Goal: Transaction & Acquisition: Purchase product/service

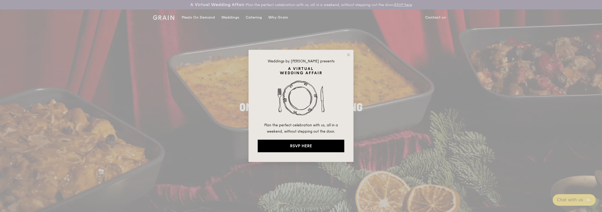
click at [412, 87] on div "Weddings by Grain presents Plan the perfect celebration with us, all in a weeke…" at bounding box center [301, 106] width 602 height 212
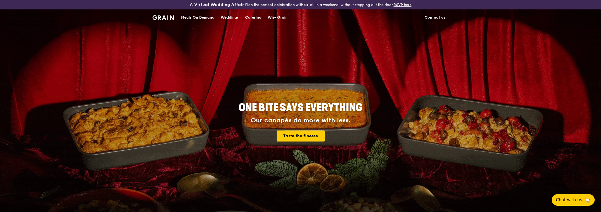
click at [201, 17] on div "Meals On Demand" at bounding box center [197, 18] width 33 height 16
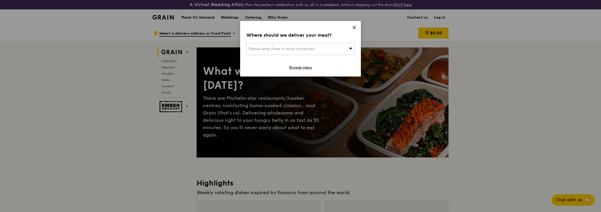
click at [354, 27] on icon at bounding box center [354, 27] width 5 height 5
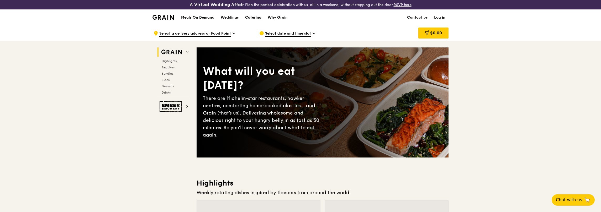
click at [253, 17] on div "Catering" at bounding box center [253, 18] width 16 height 16
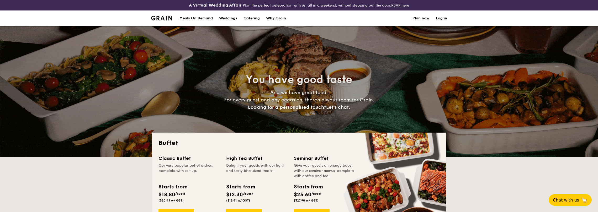
select select
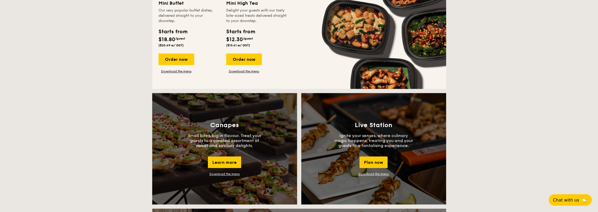
scroll to position [341, 0]
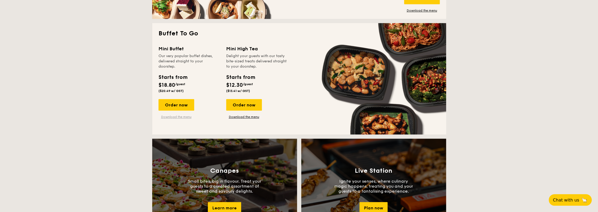
click at [180, 116] on link "Download the menu" at bounding box center [177, 117] width 36 height 4
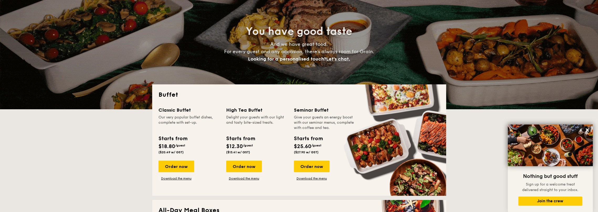
scroll to position [0, 0]
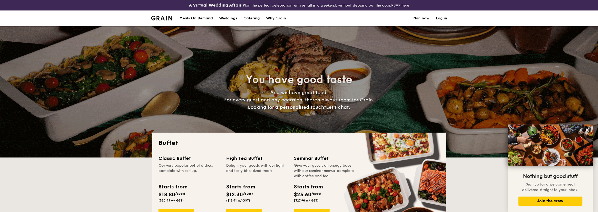
click at [193, 19] on div "Meals On Demand" at bounding box center [195, 18] width 33 height 16
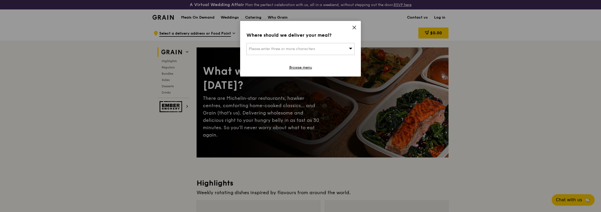
click at [290, 47] on span "Please enter three or more characters" at bounding box center [282, 49] width 66 height 4
type input "4"
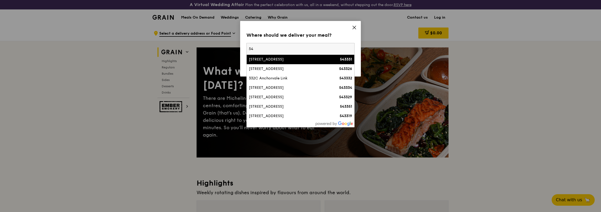
type input "5"
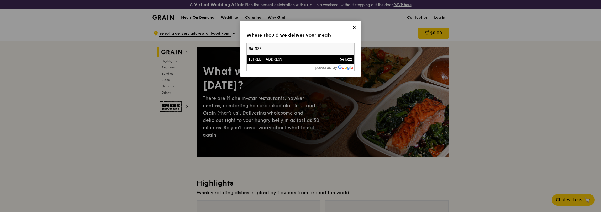
type input "541322"
click at [271, 56] on li "322A Anchorvale Drive 541322" at bounding box center [301, 59] width 108 height 9
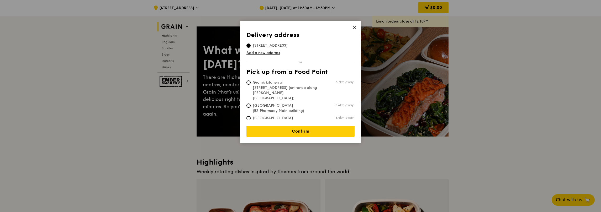
scroll to position [52, 0]
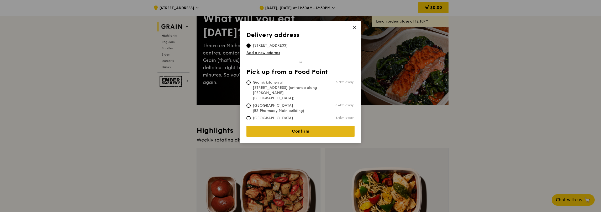
click at [308, 126] on link "Confirm" at bounding box center [300, 131] width 108 height 11
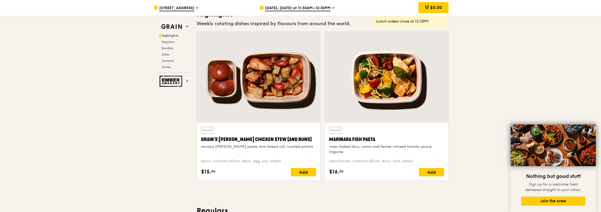
scroll to position [157, 0]
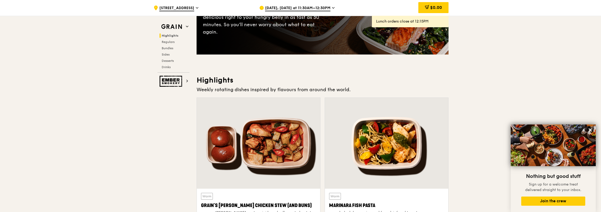
scroll to position [0, 0]
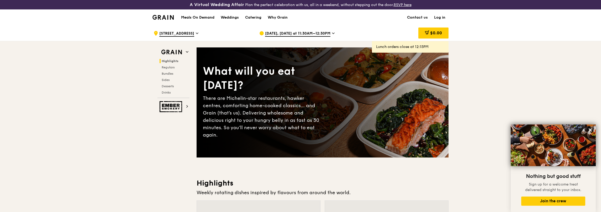
click at [311, 31] on span "Sep 19, Today at 11:30AM–12:30PM" at bounding box center [297, 34] width 65 height 6
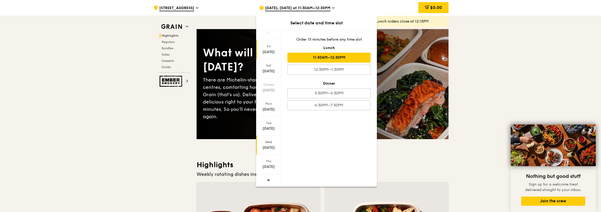
scroll to position [26, 0]
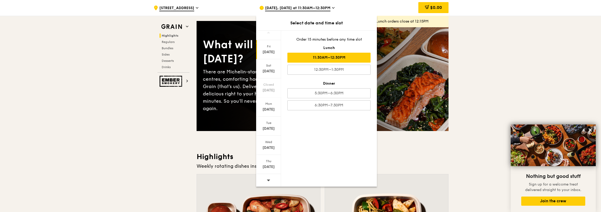
click at [270, 179] on div at bounding box center [268, 180] width 25 height 13
click at [266, 71] on div "Sep 27" at bounding box center [268, 71] width 23 height 5
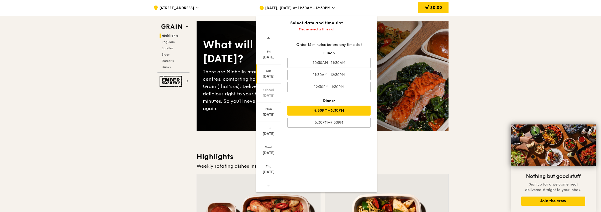
click at [334, 108] on div "5:30PM–6:30PM" at bounding box center [328, 111] width 83 height 10
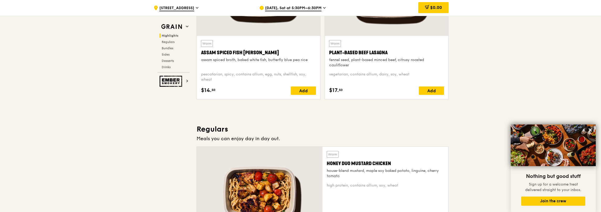
scroll to position [262, 0]
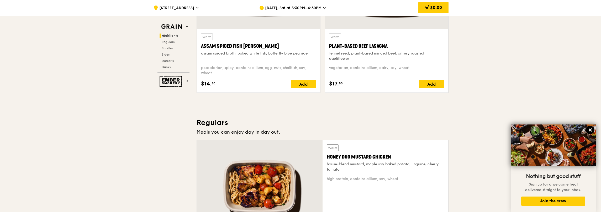
click at [590, 130] on icon at bounding box center [590, 130] width 5 height 5
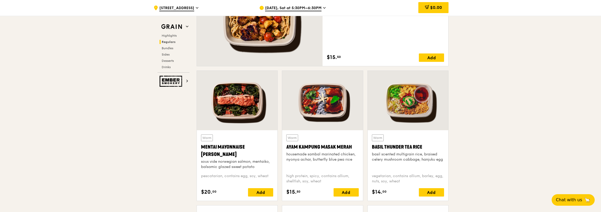
scroll to position [441, 0]
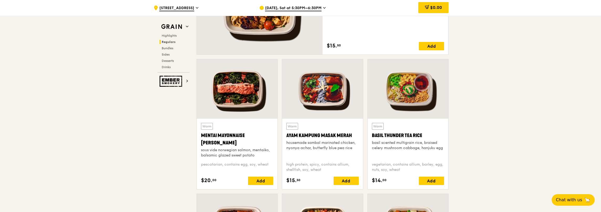
click at [378, 125] on div "Warm" at bounding box center [378, 126] width 12 height 7
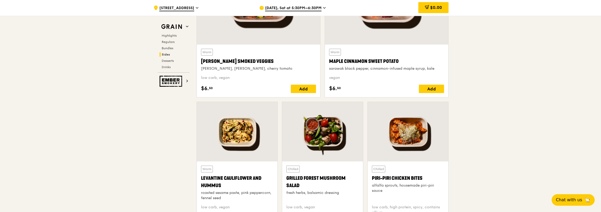
scroll to position [1281, 0]
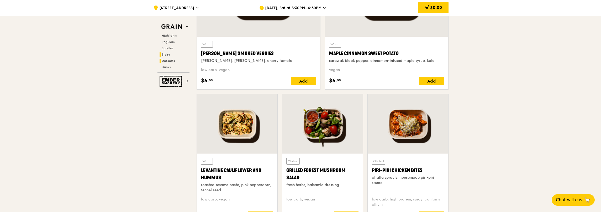
click at [165, 61] on span "Desserts" at bounding box center [168, 61] width 13 height 4
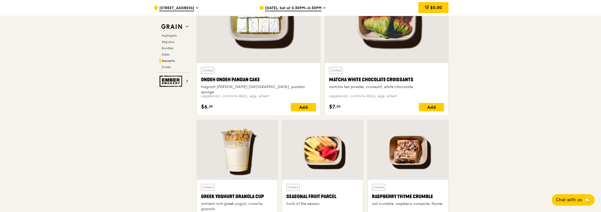
scroll to position [1666, 0]
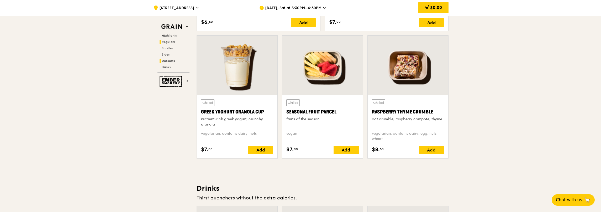
click at [169, 41] on span "Regulars" at bounding box center [169, 42] width 14 height 4
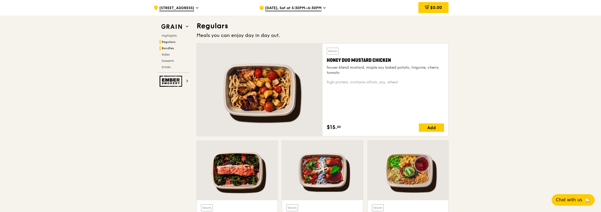
click at [169, 48] on span "Bundles" at bounding box center [168, 48] width 12 height 4
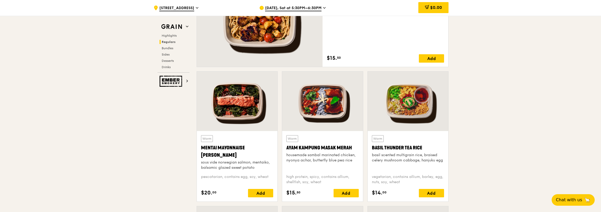
scroll to position [480, 0]
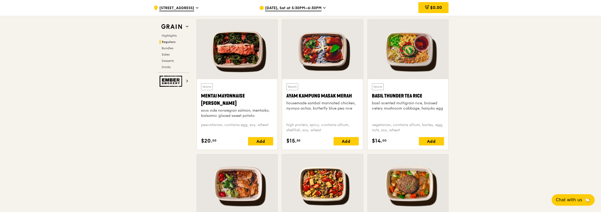
click at [231, 44] on div at bounding box center [237, 50] width 81 height 60
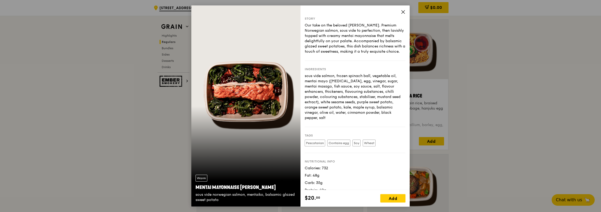
click at [403, 12] on icon at bounding box center [403, 11] width 3 height 3
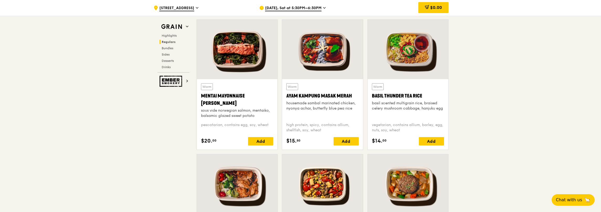
scroll to position [297, 0]
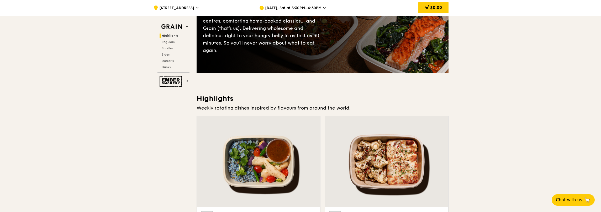
scroll to position [26, 0]
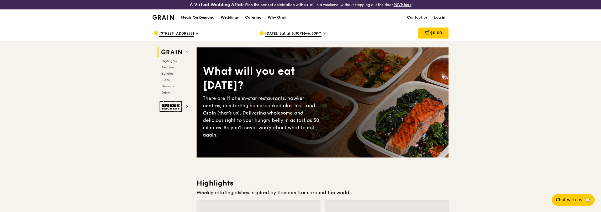
click at [439, 16] on link "Log in" at bounding box center [440, 18] width 18 height 16
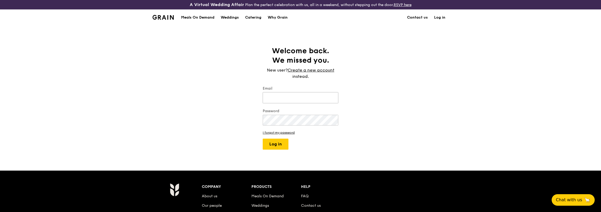
click at [297, 98] on input "Email" at bounding box center [301, 97] width 76 height 11
type input "simon.chua@live.com.sg"
click at [282, 148] on button "Log in" at bounding box center [276, 144] width 26 height 11
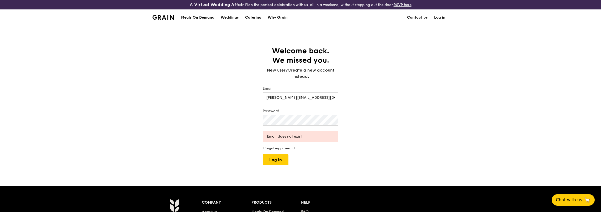
click at [172, 15] on img at bounding box center [162, 17] width 21 height 5
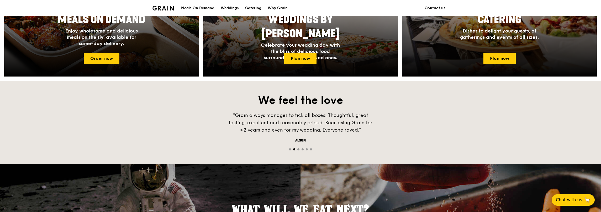
scroll to position [341, 0]
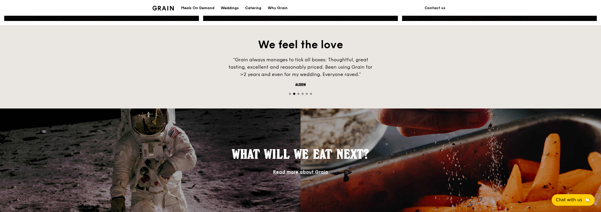
click at [600, 208] on div "Meals On Demand Enjoy wholesome and delicious meals on the fly, available for s…" at bounding box center [300, 47] width 601 height 331
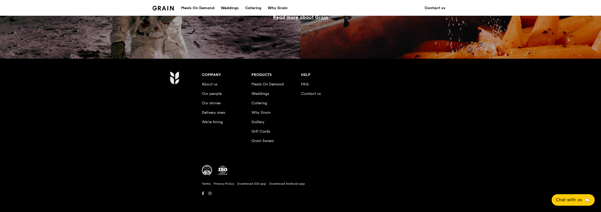
scroll to position [498, 0]
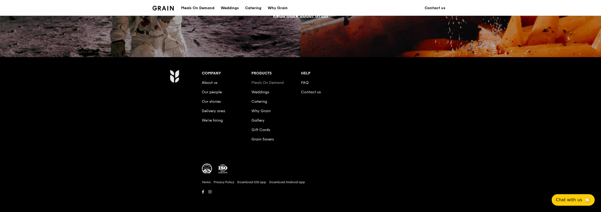
click at [258, 82] on link "Meals On Demand" at bounding box center [267, 83] width 32 height 4
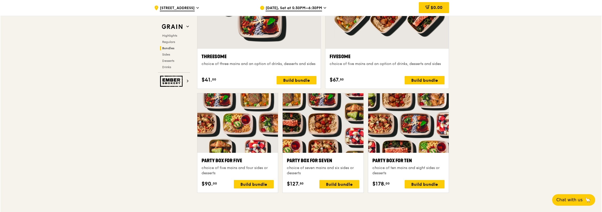
scroll to position [997, 0]
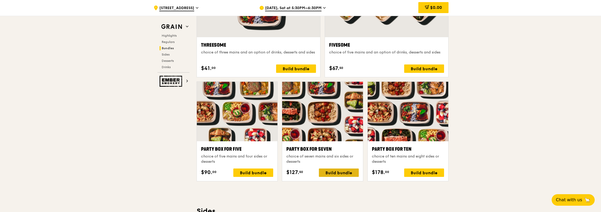
click at [334, 173] on div "Build bundle" at bounding box center [339, 173] width 40 height 8
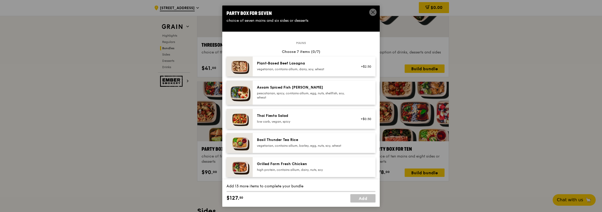
click at [335, 90] on div "Assam Spiced Fish Curry pescatarian, spicy, contains allium, egg, nuts, shellfi…" at bounding box center [304, 92] width 94 height 15
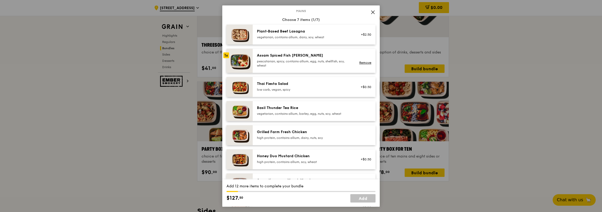
scroll to position [52, 0]
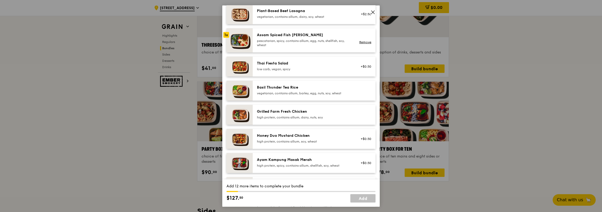
click at [289, 38] on div "Assam Spiced Fish Curry pescatarian, spicy, contains allium, egg, nuts, shellfi…" at bounding box center [304, 39] width 94 height 15
click at [364, 40] on link "Remove" at bounding box center [365, 42] width 12 height 4
click at [368, 93] on div at bounding box center [364, 91] width 20 height 12
click at [362, 114] on div at bounding box center [364, 115] width 20 height 12
click at [323, 114] on div "Grilled Farm Fresh Chicken high protein, contains allium, dairy, nuts, soy" at bounding box center [304, 114] width 94 height 10
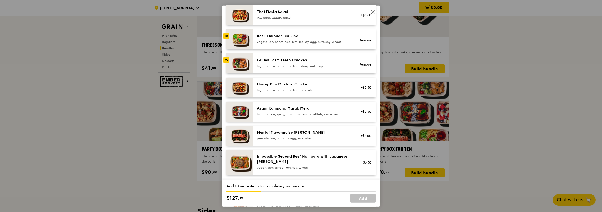
scroll to position [105, 0]
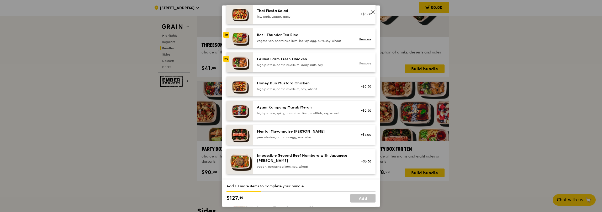
click at [362, 63] on link "Remove" at bounding box center [365, 64] width 12 height 4
click at [329, 62] on div "Grilled Farm Fresh Chicken high protein, contains allium, dairy, nuts, soy" at bounding box center [304, 61] width 94 height 10
click at [334, 90] on div "high protein, contains allium, soy, wheat" at bounding box center [304, 89] width 94 height 4
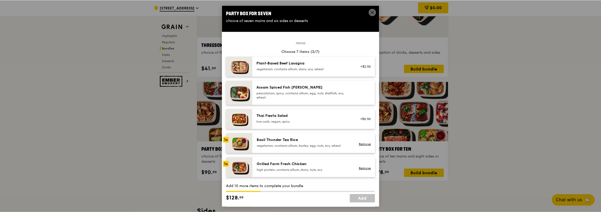
scroll to position [26, 0]
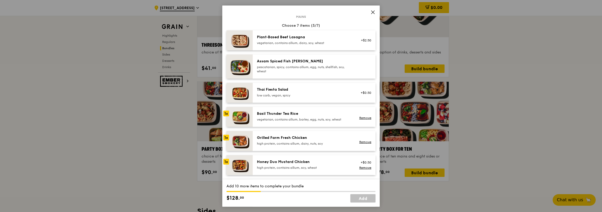
click at [311, 95] on div "low carb, vegan, spicy" at bounding box center [304, 95] width 94 height 4
click at [364, 95] on link "Remove" at bounding box center [365, 95] width 12 height 4
click at [372, 12] on icon at bounding box center [373, 12] width 5 height 5
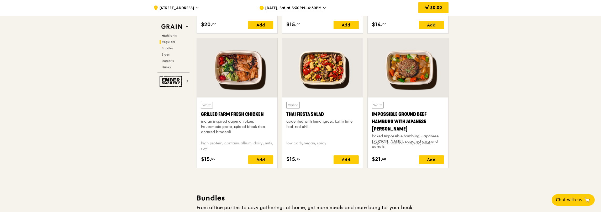
scroll to position [577, 0]
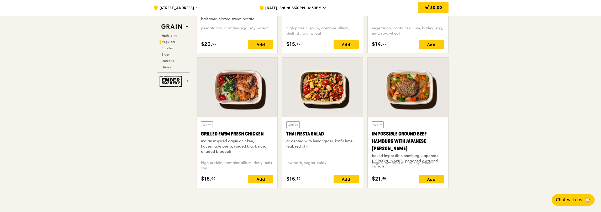
click at [318, 96] on div at bounding box center [322, 88] width 81 height 60
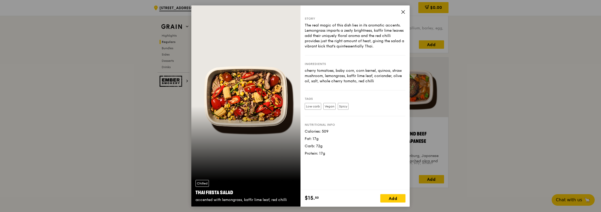
click at [403, 11] on icon at bounding box center [403, 11] width 3 height 3
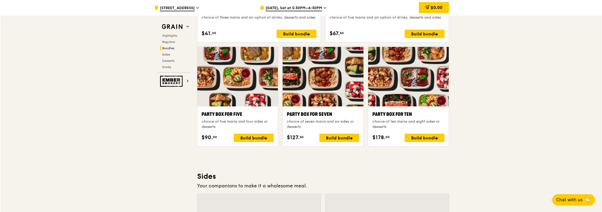
scroll to position [1023, 0]
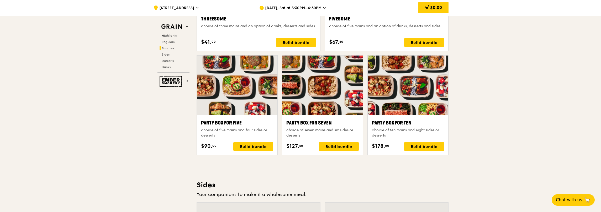
click at [327, 110] on div at bounding box center [322, 86] width 81 height 60
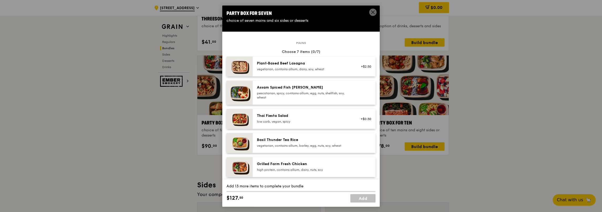
click at [306, 99] on div "pescatarian, spicy, contains allium, egg, nuts, shellfish, soy, wheat" at bounding box center [304, 95] width 94 height 8
click at [287, 120] on div "low carb, vegan, spicy" at bounding box center [304, 121] width 94 height 4
click at [293, 139] on div "Basil Thunder Tea Rice" at bounding box center [304, 139] width 94 height 5
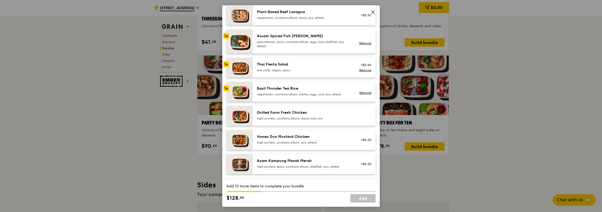
scroll to position [52, 0]
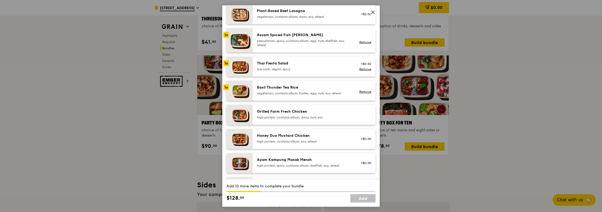
click at [300, 108] on div "Grilled Farm Fresh Chicken high protein, contains allium, dairy, nuts, soy" at bounding box center [314, 115] width 123 height 20
drag, startPoint x: 296, startPoint y: 135, endPoint x: 297, endPoint y: 133, distance: 2.7
click at [295, 135] on div "Honey Duo Mustard Chicken" at bounding box center [304, 135] width 94 height 5
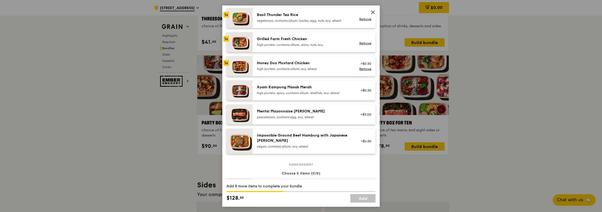
scroll to position [131, 0]
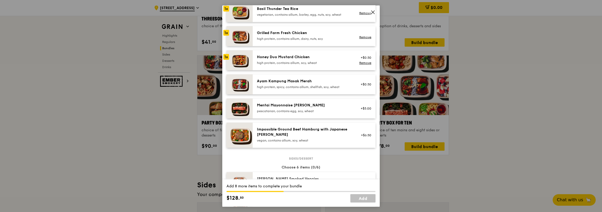
click at [293, 87] on div "high protein, spicy, contains allium, shellfish, soy, wheat" at bounding box center [304, 87] width 94 height 4
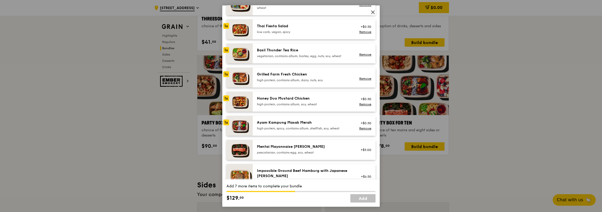
scroll to position [79, 0]
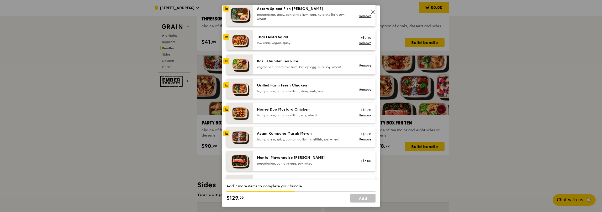
click at [325, 80] on div "Grilled Farm Fresh Chicken high protein, contains allium, dairy, nuts, soy Remo…" at bounding box center [314, 88] width 123 height 20
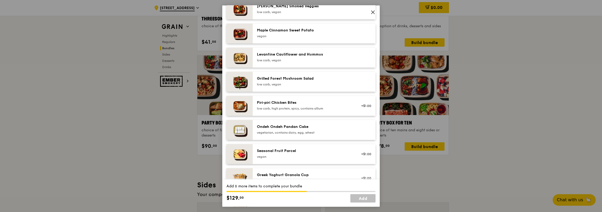
scroll to position [367, 0]
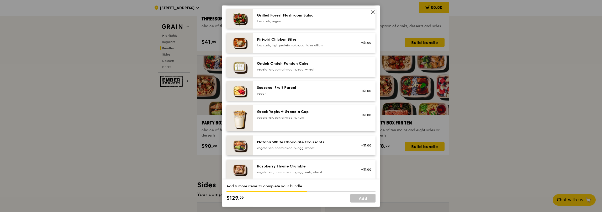
click at [336, 65] on div "Ondeh Ondeh Pandan Cake" at bounding box center [304, 63] width 94 height 5
click at [331, 69] on div "vegetarian, contains dairy, egg, wheat" at bounding box center [304, 69] width 94 height 4
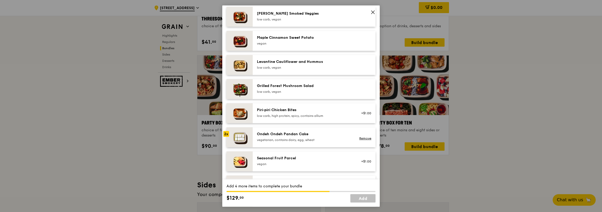
scroll to position [289, 0]
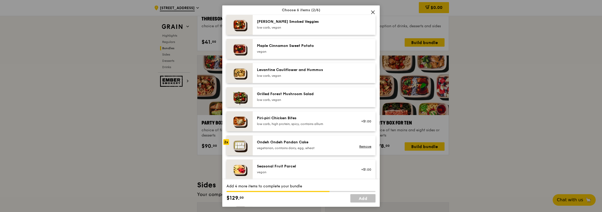
drag, startPoint x: 290, startPoint y: 98, endPoint x: 293, endPoint y: 86, distance: 12.3
click at [291, 95] on div "Grilled Forest Mushroom Salad low carb, vegan" at bounding box center [304, 96] width 94 height 10
click at [289, 73] on div "Levantine Cauliflower and Hummus low carb, vegan" at bounding box center [304, 72] width 94 height 10
click at [292, 52] on div "vegan" at bounding box center [304, 51] width 94 height 4
click at [291, 29] on div "low carb, vegan" at bounding box center [304, 27] width 94 height 4
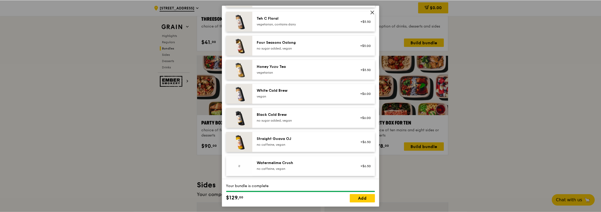
scroll to position [609, 0]
click at [358, 199] on link "Add" at bounding box center [362, 198] width 25 height 8
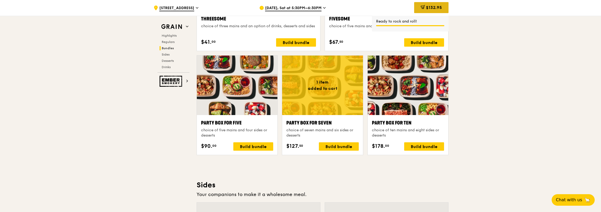
click at [430, 7] on span "$132.95" at bounding box center [434, 7] width 16 height 5
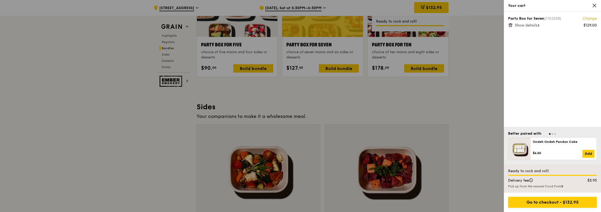
scroll to position [1102, 0]
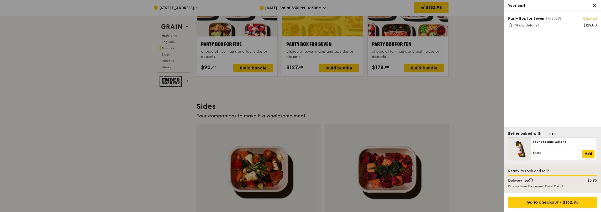
click at [552, 134] on span "Go to slide 2" at bounding box center [553, 134] width 2 height 2
click at [555, 134] on span "Go to slide 3" at bounding box center [555, 134] width 2 height 2
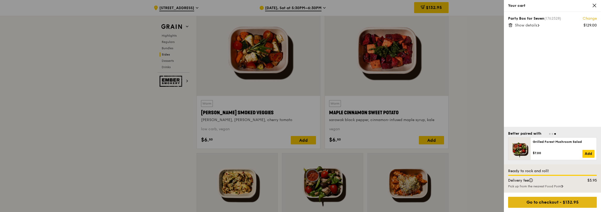
scroll to position [1233, 0]
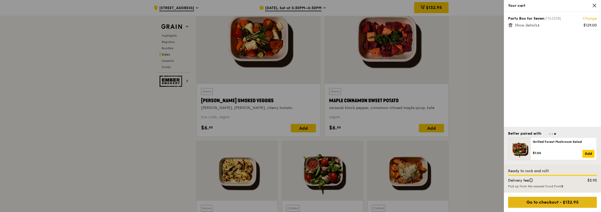
click at [545, 199] on div "Go to checkout - $132.95" at bounding box center [552, 202] width 89 height 11
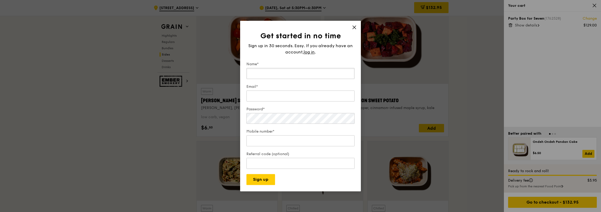
click at [292, 76] on input "Name*" at bounding box center [300, 73] width 108 height 11
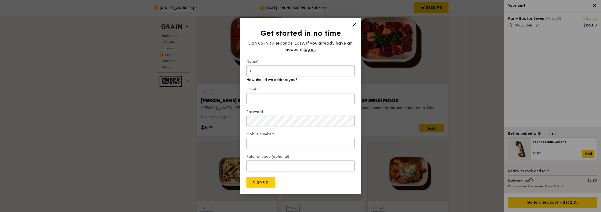
type input "s"
type input "i"
type input "Simon Chua"
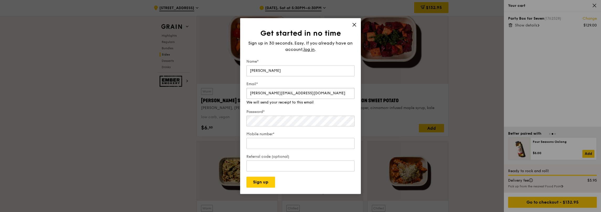
type input "simon.chua@live.com.sg"
click at [177, 115] on div "Get started in no time Sign up in 30 seconds. Easy. If you already have an acco…" at bounding box center [300, 106] width 601 height 212
click at [215, 116] on div "Get started in no time Sign up in 30 seconds. Easy. If you already have an acco…" at bounding box center [300, 106] width 601 height 212
click at [265, 137] on input "Mobile number*" at bounding box center [300, 138] width 108 height 11
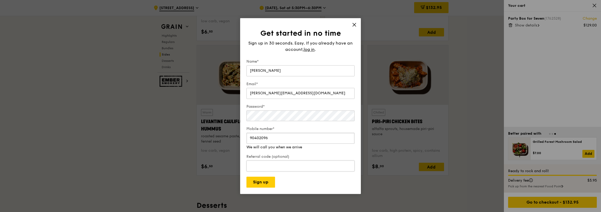
scroll to position [1338, 0]
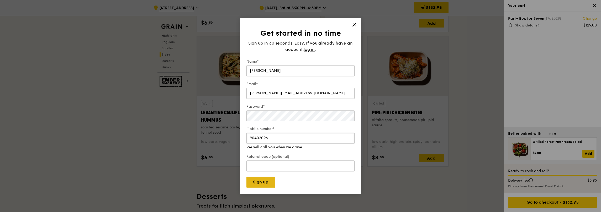
type input "90402096"
click at [264, 182] on button "Sign up" at bounding box center [260, 182] width 29 height 11
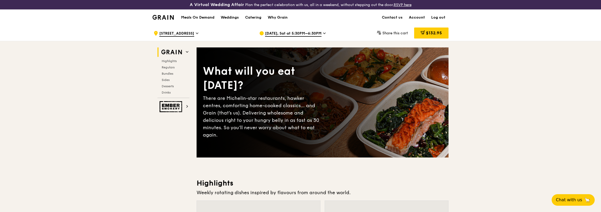
click at [431, 34] on span "$132.95" at bounding box center [434, 32] width 16 height 5
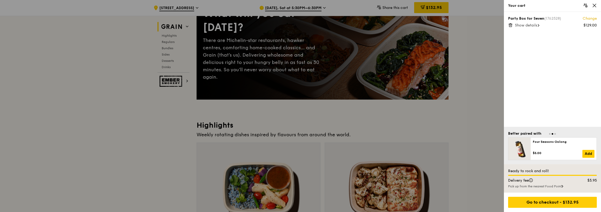
scroll to position [52, 0]
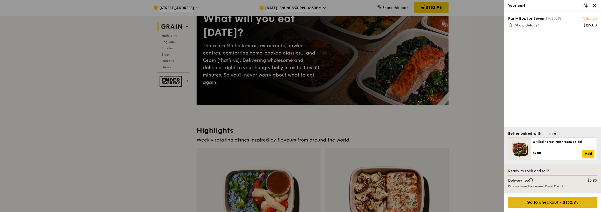
click at [543, 203] on div "Go to checkout - $132.95" at bounding box center [552, 202] width 89 height 11
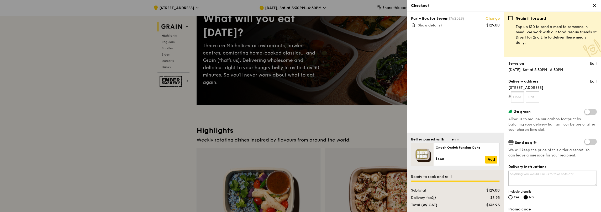
drag, startPoint x: 519, startPoint y: 99, endPoint x: 525, endPoint y: 97, distance: 6.1
click at [519, 99] on input "text" at bounding box center [517, 97] width 13 height 11
type input "05"
click at [533, 97] on input "text" at bounding box center [532, 97] width 13 height 11
type input "158"
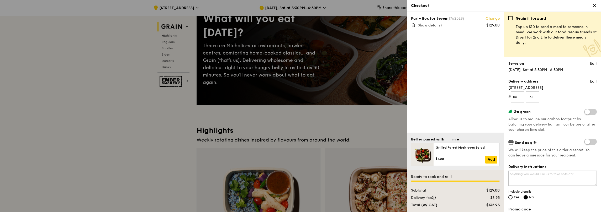
click at [552, 98] on form "# 05 - 158" at bounding box center [552, 97] width 88 height 11
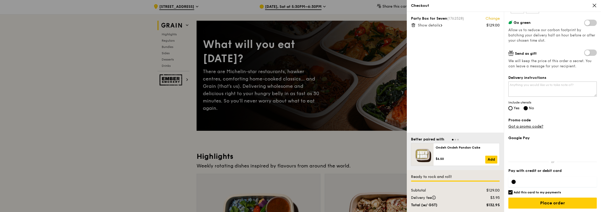
scroll to position [0, 0]
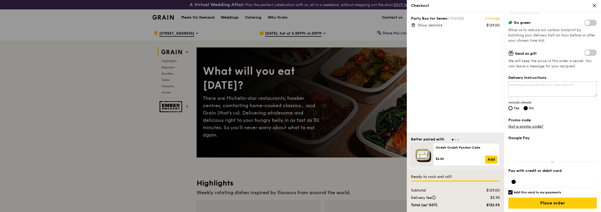
click at [435, 24] on span "Show details" at bounding box center [429, 25] width 22 height 4
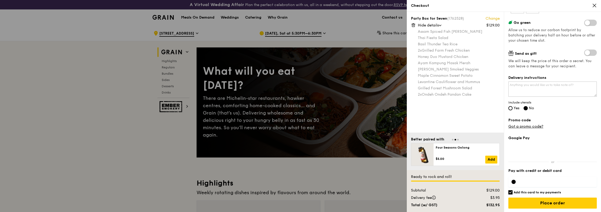
click at [349, 25] on div at bounding box center [300, 106] width 601 height 212
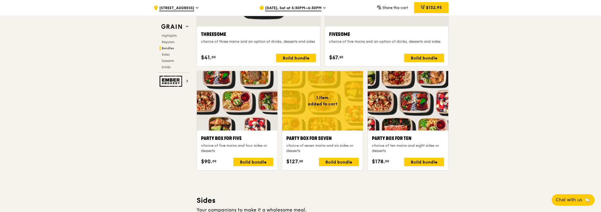
scroll to position [1076, 0]
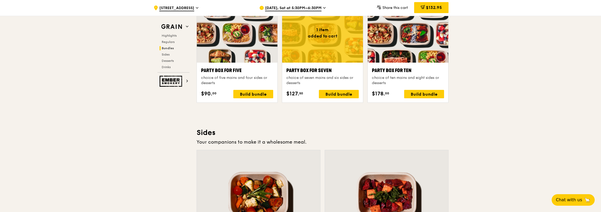
click at [500, 71] on div ".cls-1 { fill: none; stroke: #fff; stroke-linecap: round; stroke-linejoin: roun…" at bounding box center [300, 58] width 601 height 2219
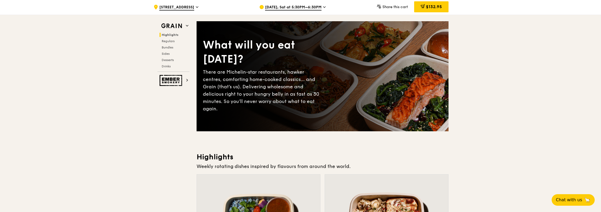
scroll to position [0, 0]
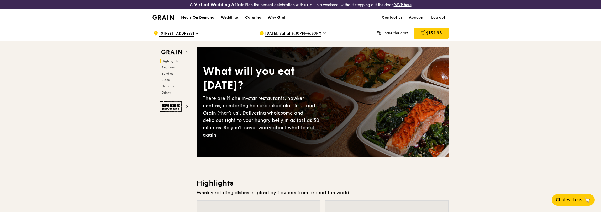
drag, startPoint x: 480, startPoint y: 81, endPoint x: 489, endPoint y: 54, distance: 28.9
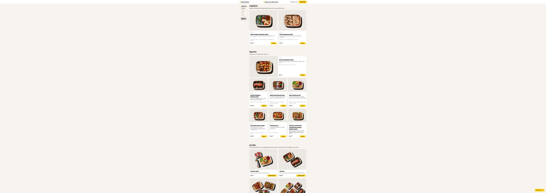
scroll to position [157, 0]
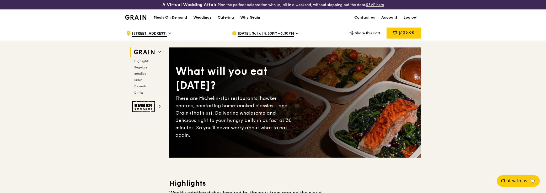
click at [271, 30] on div "[DATE], Sat at 5:30PM–6:30PM" at bounding box center [280, 33] width 97 height 16
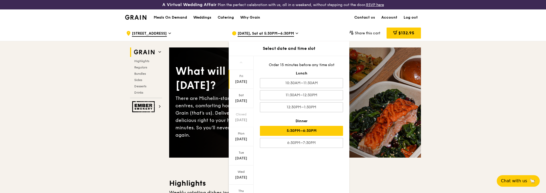
click at [235, 76] on div "Fri" at bounding box center [241, 76] width 23 height 4
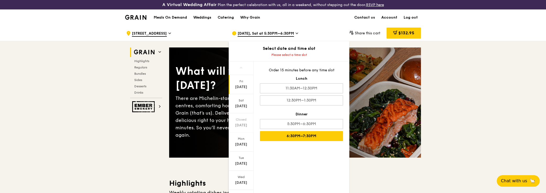
click at [315, 135] on div "6:30PM–7:30PM" at bounding box center [301, 136] width 83 height 10
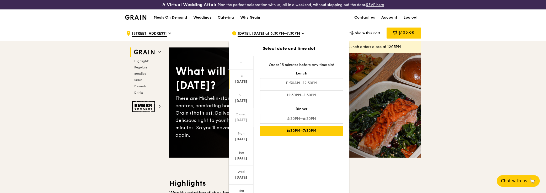
drag, startPoint x: 478, startPoint y: 98, endPoint x: 471, endPoint y: 93, distance: 8.2
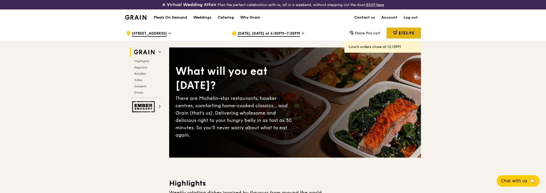
click at [405, 31] on span "$132.95" at bounding box center [407, 32] width 16 height 5
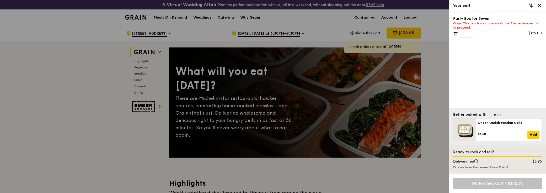
click at [456, 34] on icon at bounding box center [455, 33] width 5 height 5
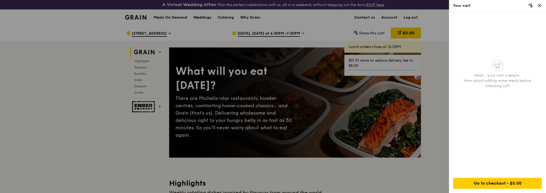
click at [426, 55] on div at bounding box center [273, 96] width 546 height 193
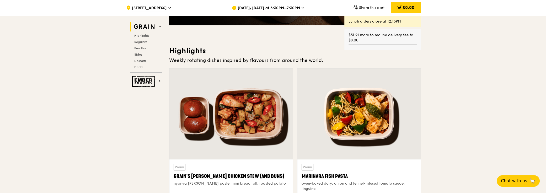
scroll to position [167, 0]
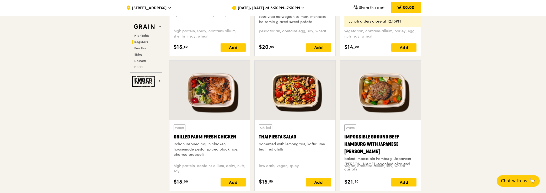
scroll to position [572, 0]
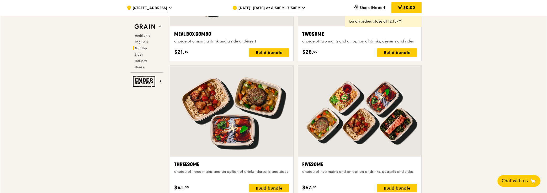
scroll to position [883, 0]
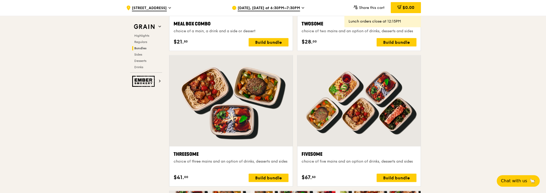
click at [249, 91] on div at bounding box center [231, 100] width 123 height 91
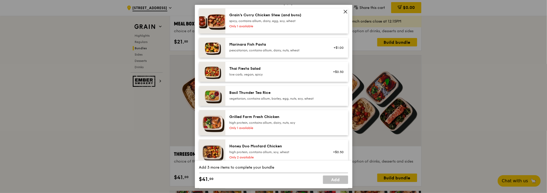
scroll to position [24, 0]
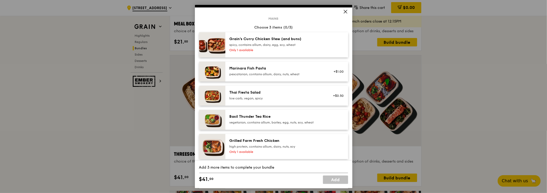
click at [318, 46] on div "spicy, contains allium, dairy, egg, soy, wheat" at bounding box center [277, 45] width 94 height 4
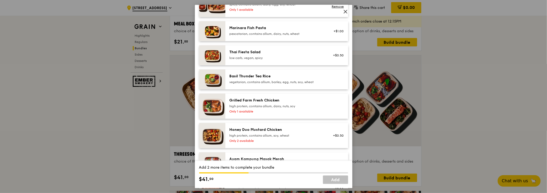
scroll to position [71, 0]
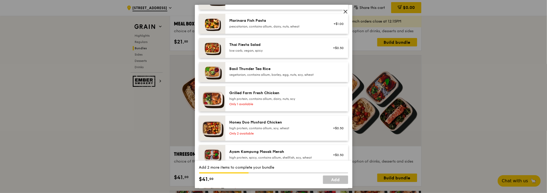
click at [299, 70] on div "Basil Thunder Tea Rice" at bounding box center [277, 68] width 94 height 5
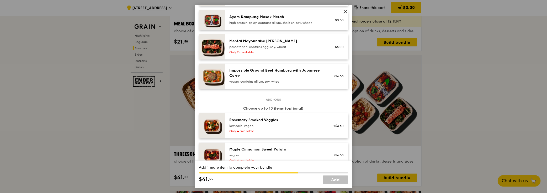
scroll to position [191, 0]
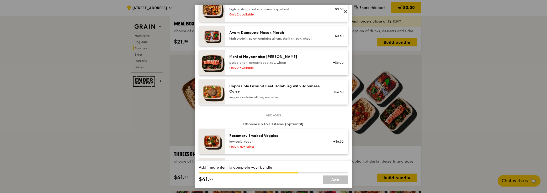
click at [314, 94] on div "Impossible Ground Beef Hamburg with Japanese Curry vegan, contains allium, soy,…" at bounding box center [277, 91] width 94 height 16
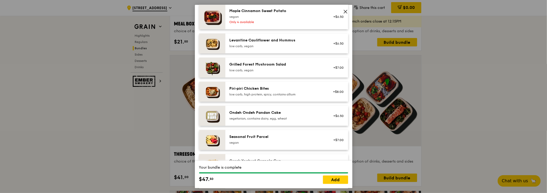
scroll to position [358, 0]
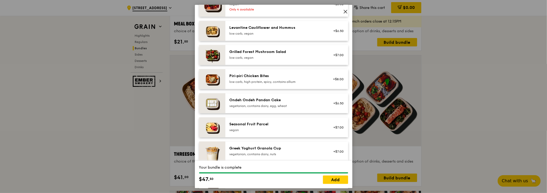
click at [293, 104] on div "vegetarian, contains dairy, egg, wheat" at bounding box center [277, 106] width 94 height 4
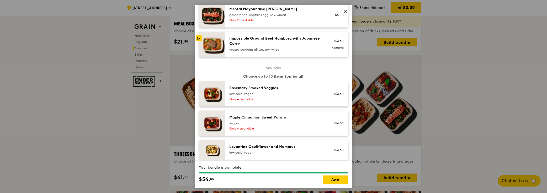
scroll to position [334, 0]
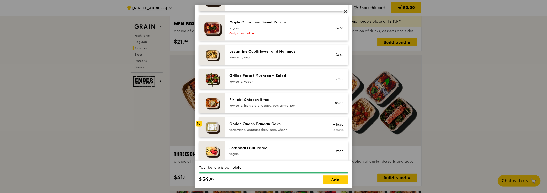
click at [337, 128] on link "Remove" at bounding box center [338, 130] width 12 height 4
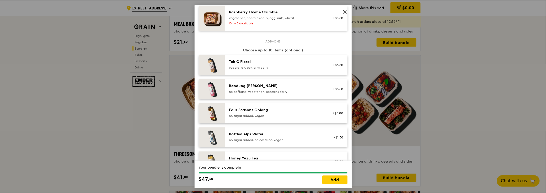
scroll to position [659, 0]
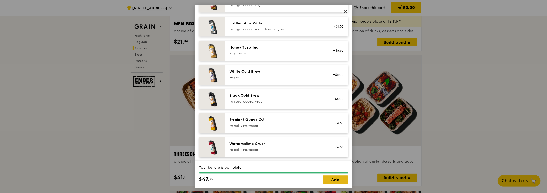
click at [340, 179] on link "Add" at bounding box center [335, 180] width 25 height 8
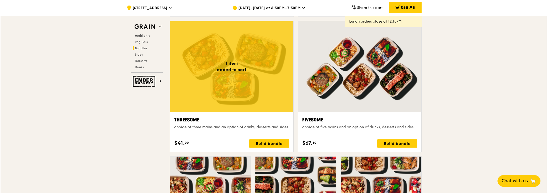
scroll to position [955, 0]
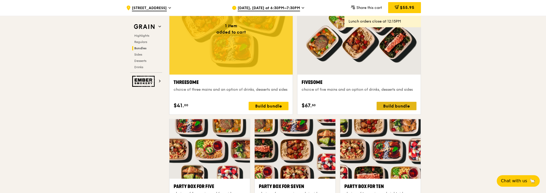
click at [394, 103] on div "Build bundle" at bounding box center [397, 106] width 40 height 8
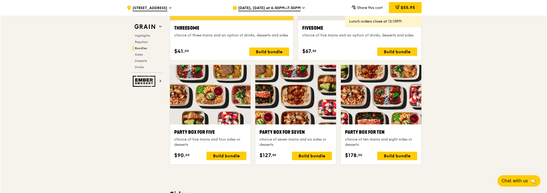
scroll to position [1026, 0]
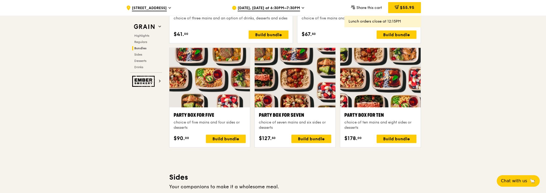
click at [212, 76] on div at bounding box center [210, 78] width 81 height 60
click at [452, 93] on div ".cls-1 { fill: none; stroke: #fff; stroke-linecap: round; stroke-linejoin: roun…" at bounding box center [273, 105] width 546 height 2213
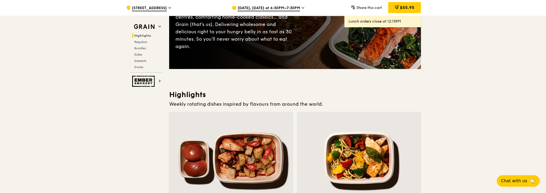
scroll to position [71, 0]
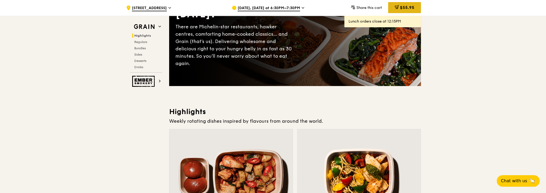
click at [397, 9] on span at bounding box center [397, 8] width 4 height 6
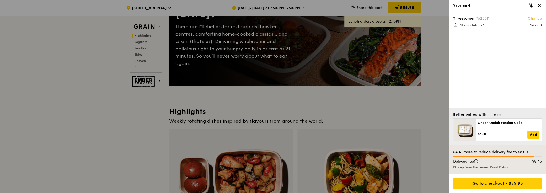
click at [456, 25] on icon at bounding box center [455, 25] width 5 height 5
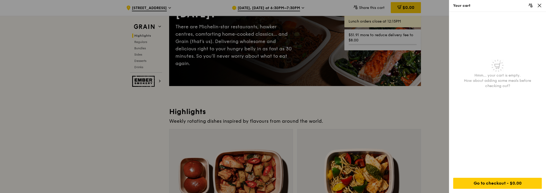
drag, startPoint x: 431, startPoint y: 41, endPoint x: 442, endPoint y: 38, distance: 11.4
click at [431, 41] on div at bounding box center [273, 96] width 546 height 193
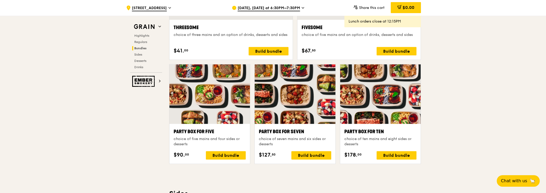
scroll to position [1002, 0]
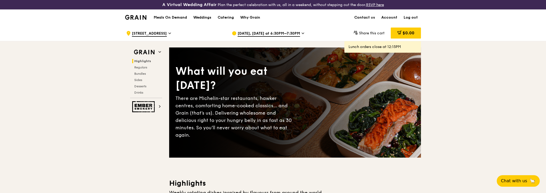
click at [283, 31] on span "[DATE], [DATE] at 6:30PM–7:30PM" at bounding box center [269, 34] width 62 height 6
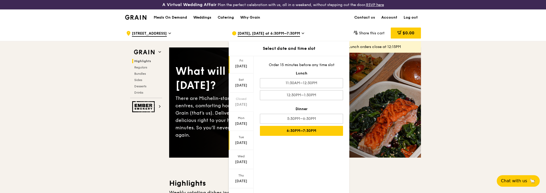
scroll to position [23, 0]
click at [240, 187] on icon at bounding box center [241, 188] width 3 height 2
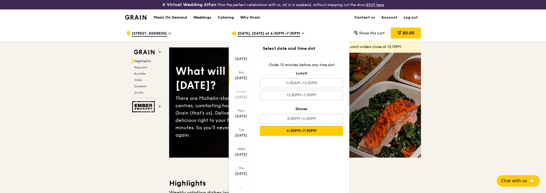
click at [243, 77] on div "[DATE]" at bounding box center [241, 78] width 23 height 5
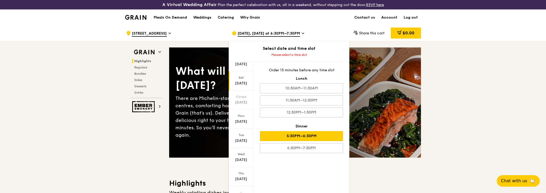
click at [309, 136] on div "5:30PM–6:30PM" at bounding box center [301, 136] width 83 height 10
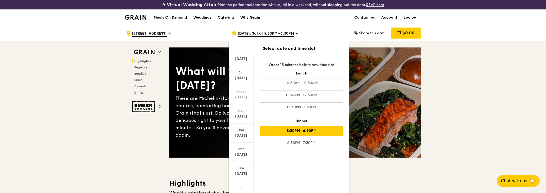
drag, startPoint x: 460, startPoint y: 120, endPoint x: 437, endPoint y: 75, distance: 50.0
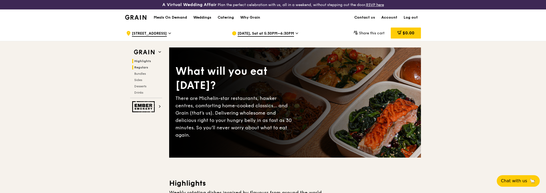
click at [142, 67] on span "Regulars" at bounding box center [141, 68] width 14 height 4
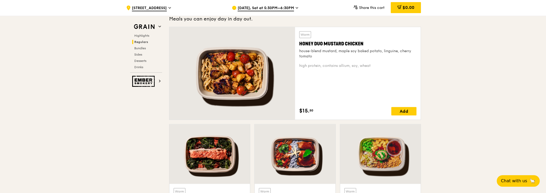
scroll to position [383, 0]
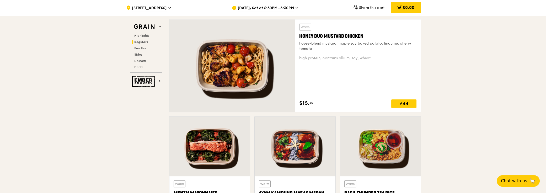
click at [313, 34] on div "Honey Duo Mustard Chicken" at bounding box center [357, 36] width 117 height 7
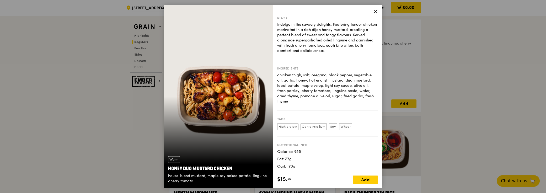
click at [377, 12] on icon at bounding box center [375, 11] width 3 height 3
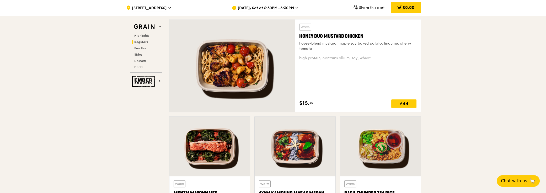
drag, startPoint x: 302, startPoint y: 35, endPoint x: 359, endPoint y: 35, distance: 57.5
click at [359, 35] on div "Honey Duo Mustard Chicken" at bounding box center [357, 36] width 117 height 7
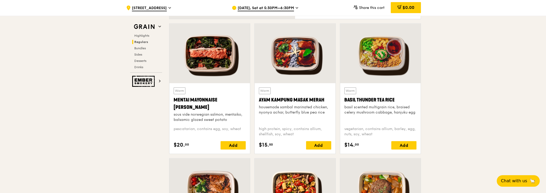
scroll to position [550, 0]
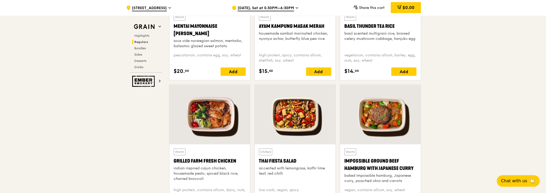
drag, startPoint x: 546, startPoint y: 59, endPoint x: 534, endPoint y: 78, distance: 21.7
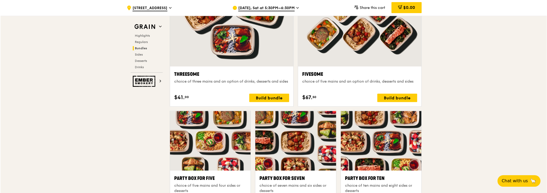
scroll to position [1051, 0]
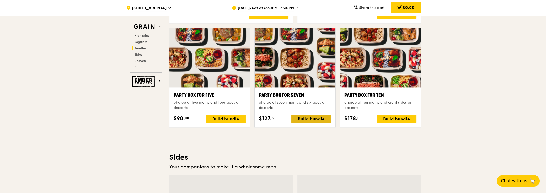
click at [311, 116] on div "Build bundle" at bounding box center [312, 119] width 40 height 8
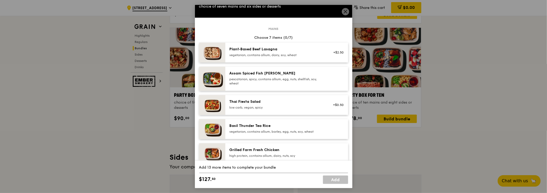
scroll to position [24, 0]
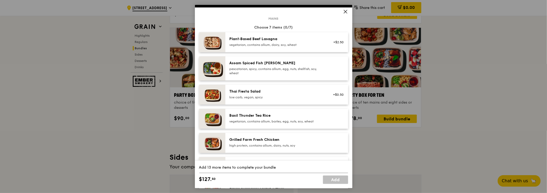
drag, startPoint x: 227, startPoint y: 61, endPoint x: 275, endPoint y: 63, distance: 48.1
click at [275, 63] on div "Assam Spiced Fish [PERSON_NAME] pescatarian, spicy, contains allium, egg, nuts,…" at bounding box center [276, 69] width 101 height 16
drag, startPoint x: 229, startPoint y: 61, endPoint x: 287, endPoint y: 61, distance: 58.5
click at [287, 61] on div "Assam Spiced Fish [PERSON_NAME] pescatarian, spicy, contains allium, egg, nuts,…" at bounding box center [276, 69] width 101 height 16
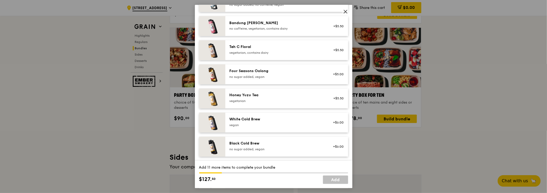
scroll to position [555, 0]
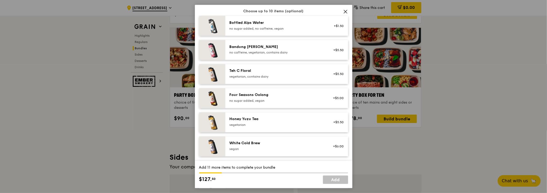
click at [345, 12] on icon at bounding box center [345, 11] width 3 height 3
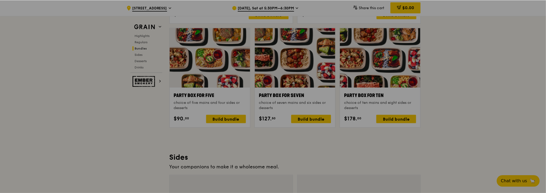
scroll to position [1051, 0]
